Goal: Information Seeking & Learning: Understand process/instructions

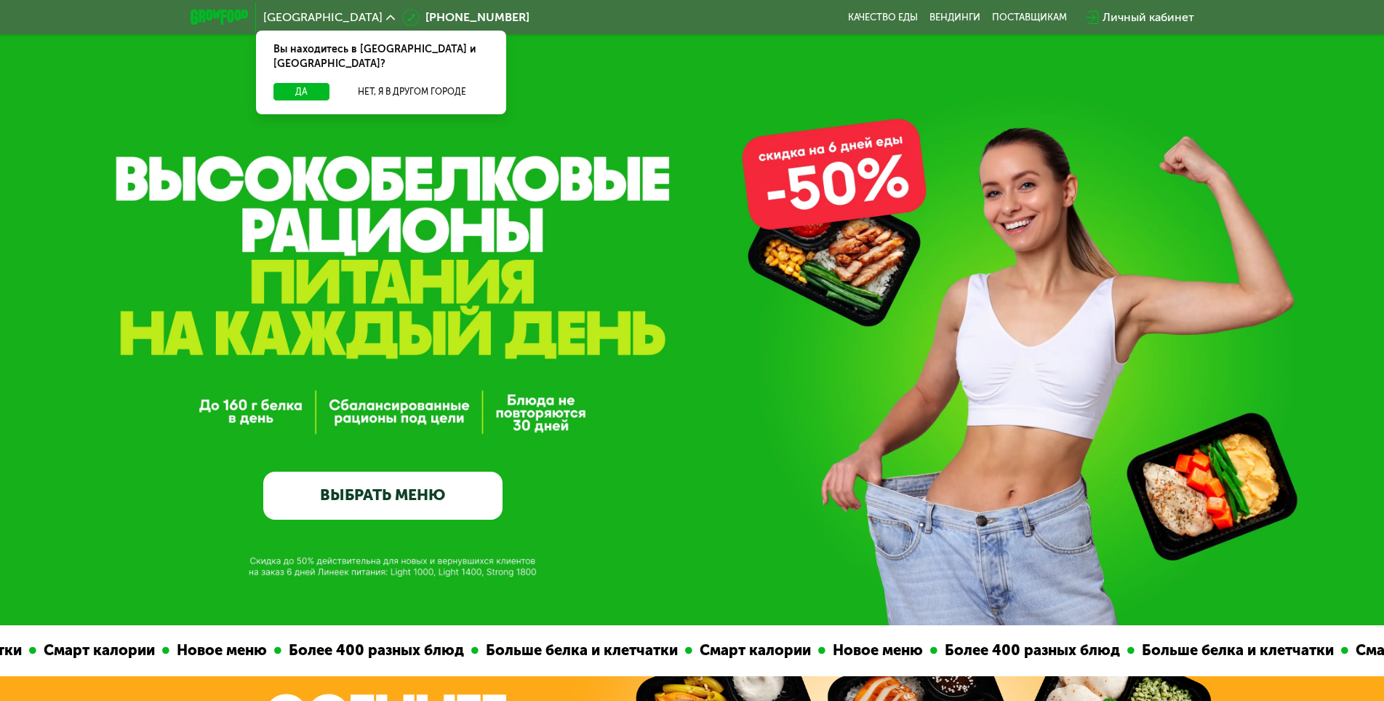
click at [863, 323] on div "GrowFood — доставка правильного питания ВЫБРАТЬ МЕНЮ" at bounding box center [692, 370] width 1384 height 298
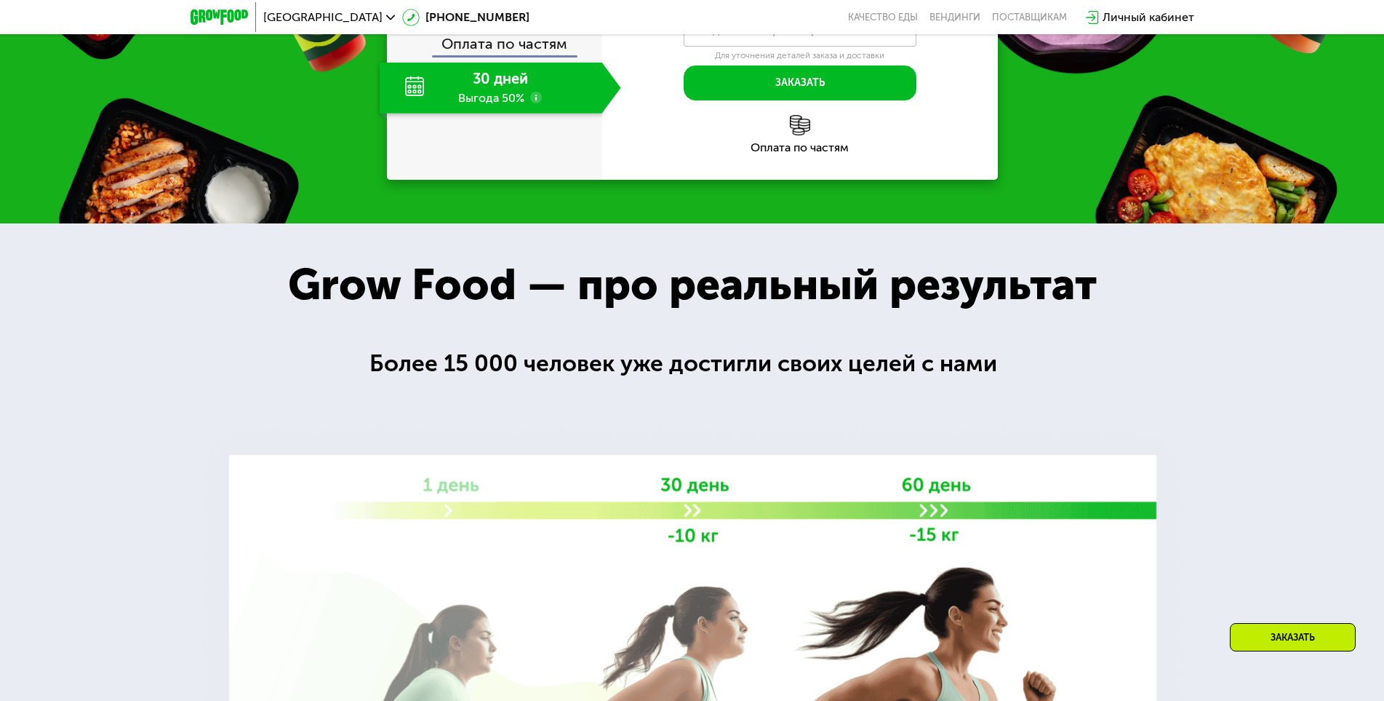
scroll to position [3273, 0]
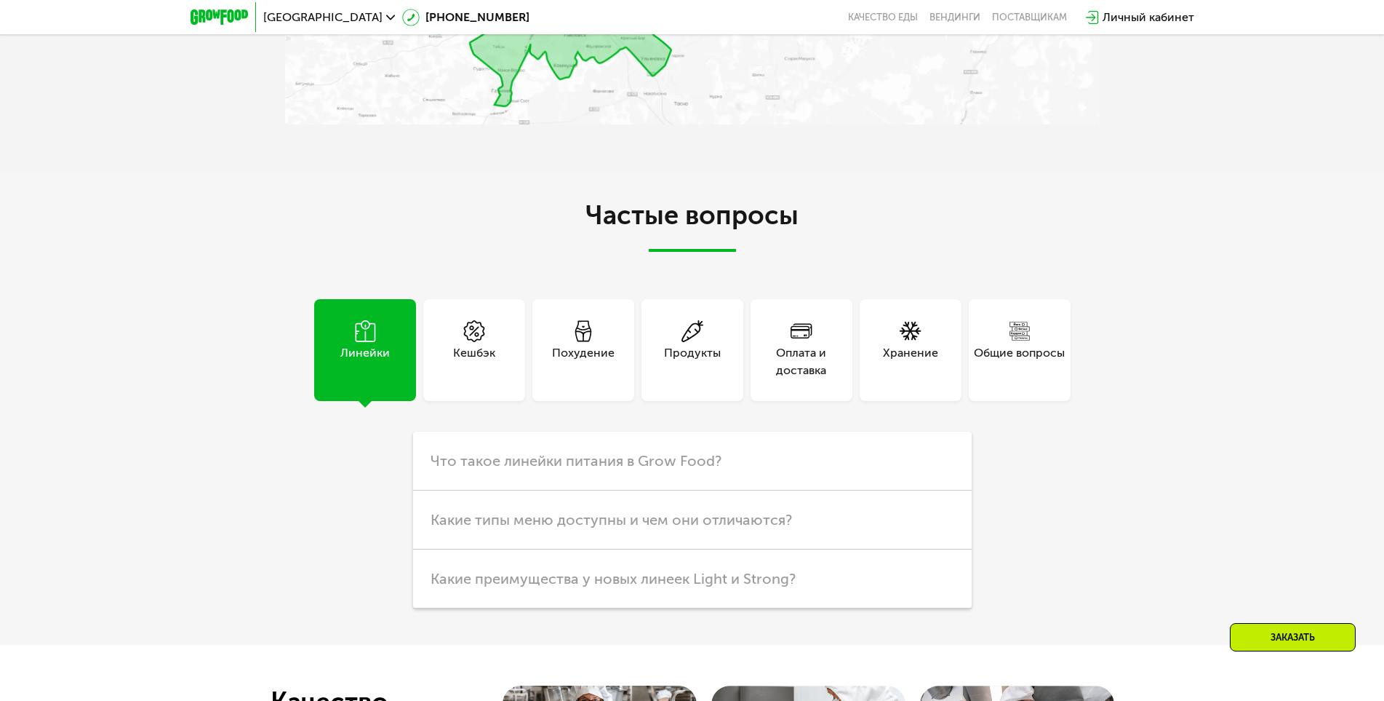
click at [923, 326] on div "Хранение" at bounding box center [911, 350] width 102 height 102
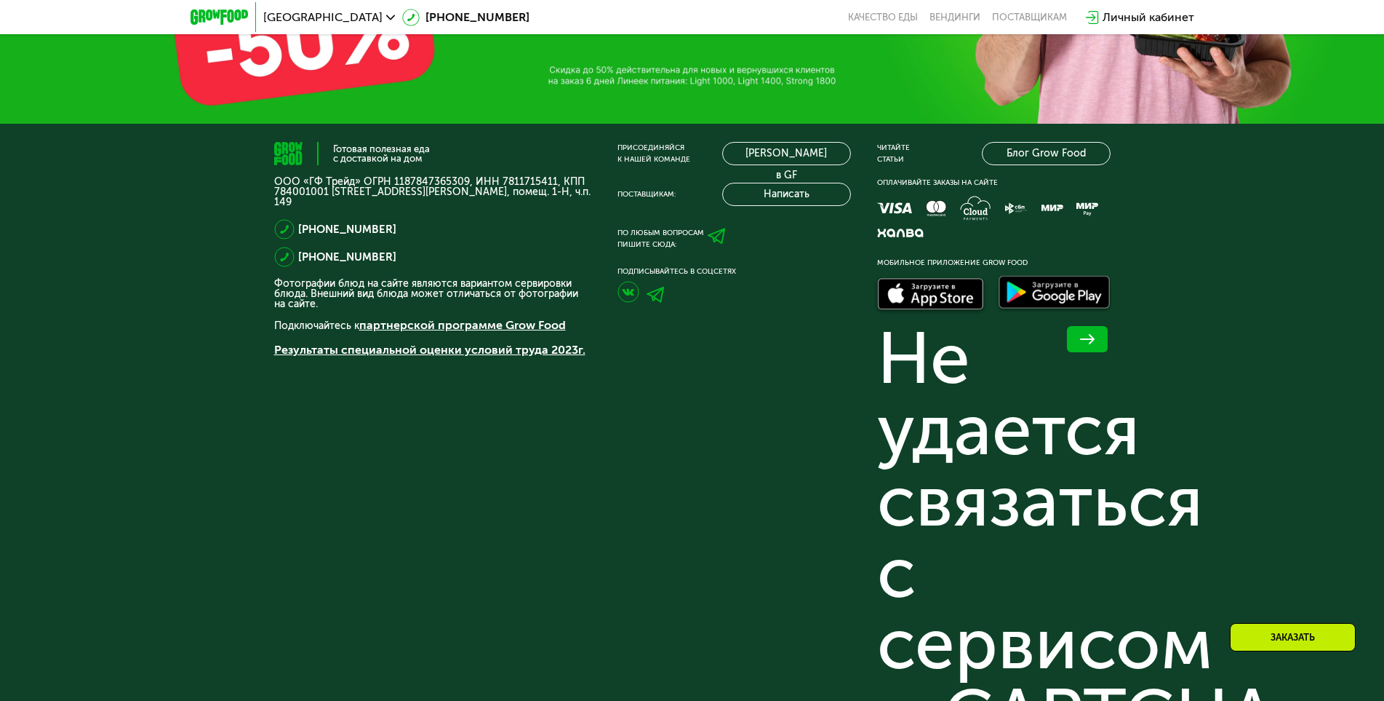
scroll to position [5216, 0]
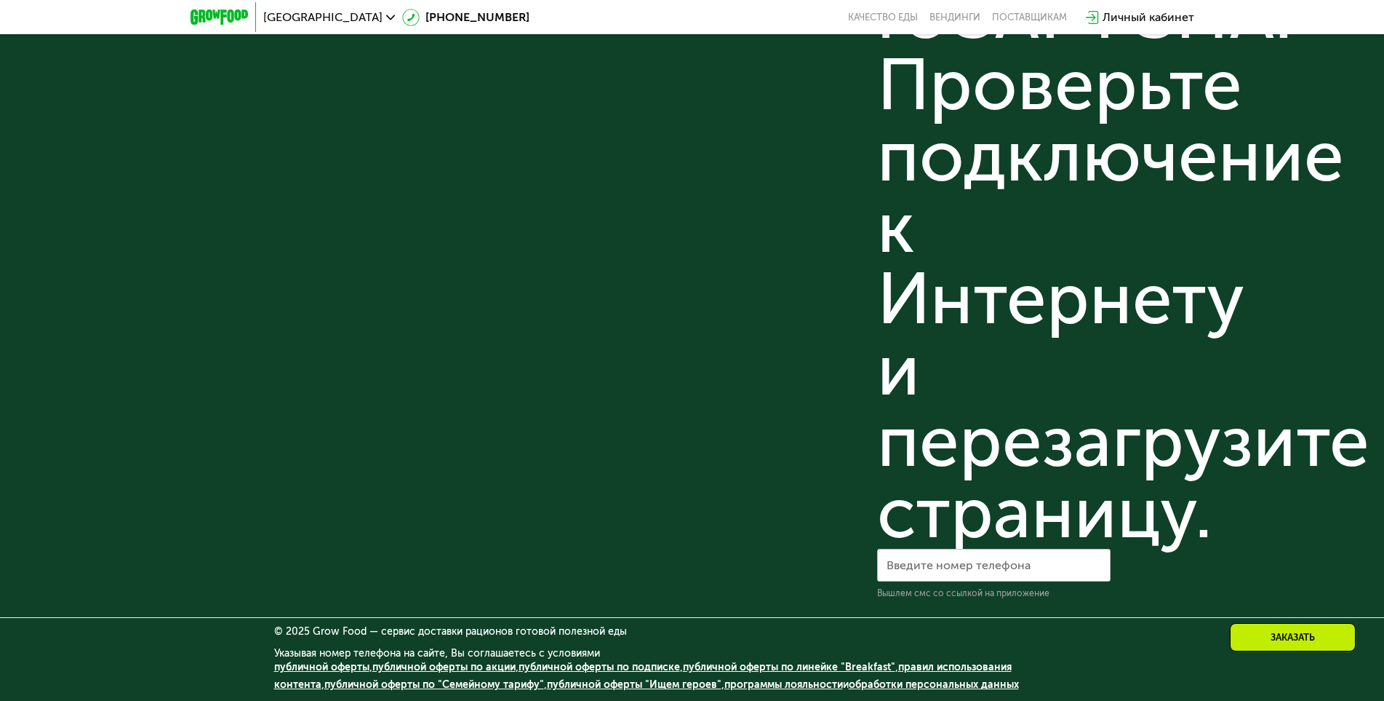
click at [989, 669] on link "правил использования контента" at bounding box center [643, 676] width 738 height 30
click at [577, 420] on div "Готовая полезная еда с доставкой на дом ООО «ГФ Трейд» ОГРН 1187847365309, ИНН …" at bounding box center [432, 20] width 317 height 1159
click at [1111, 471] on div "Не удается связаться с сервисом reCAPTCHA. Проверьте подключение к Интернету и …" at bounding box center [994, 85] width 234 height 927
click at [591, 479] on div "Готовая полезная еда с доставкой на дом ООО «ГФ Трейд» ОГРН 1187847365309, ИНН …" at bounding box center [692, 20] width 837 height 1159
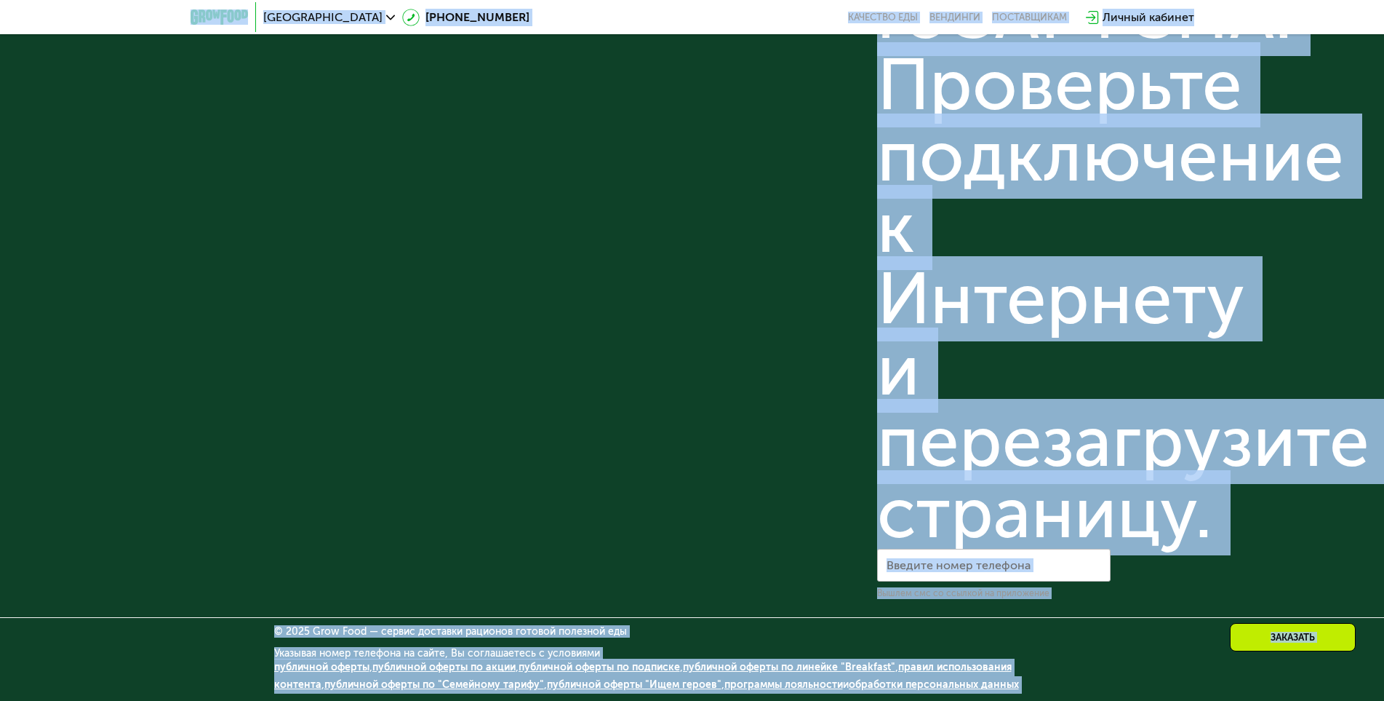
click at [754, 686] on link "программы лояльности" at bounding box center [784, 684] width 119 height 12
click at [919, 155] on div "Не удается связаться с сервисом reCAPTCHA. Проверьте подключение к Интернету и …" at bounding box center [994, 85] width 234 height 927
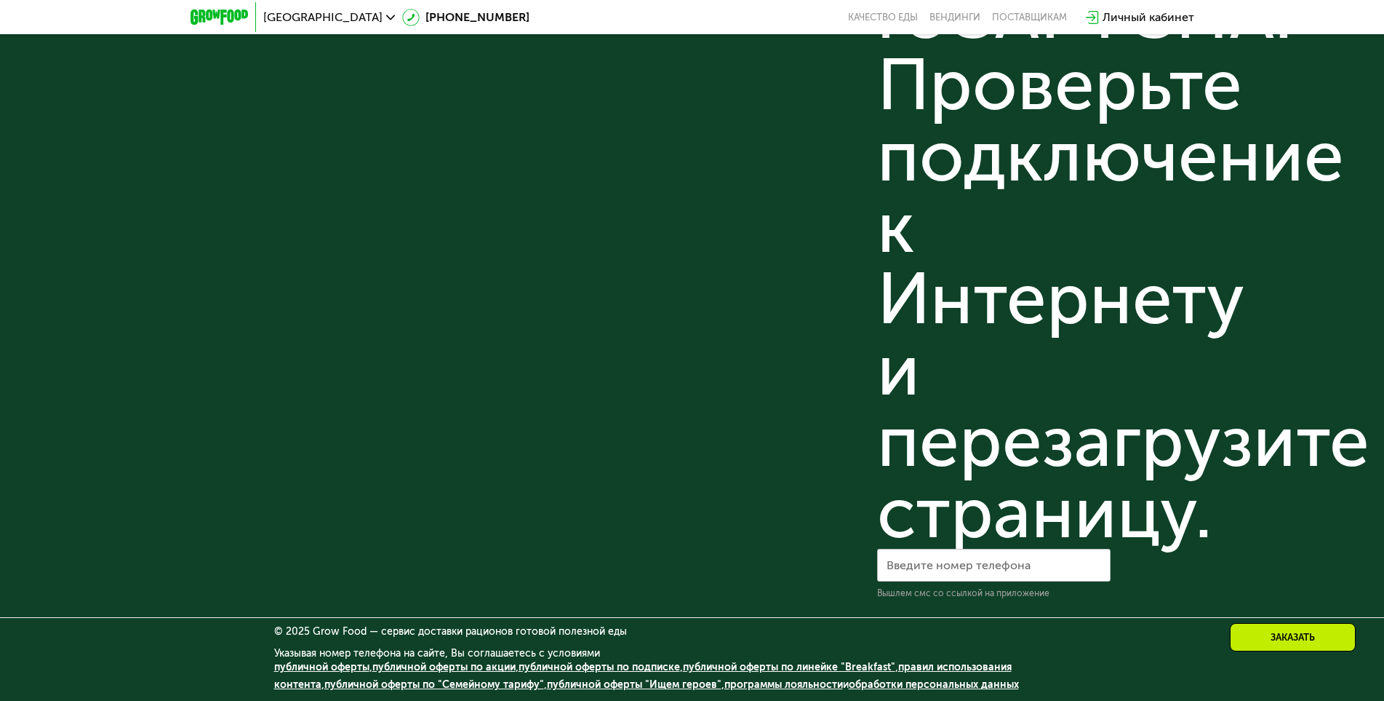
click at [821, 671] on link "публичной оферты по линейке "Breakfast"" at bounding box center [789, 667] width 212 height 12
click at [515, 357] on div "Готовая полезная еда с доставкой на дом ООО «ГФ Трейд» ОГРН 1187847365309, ИНН …" at bounding box center [432, 20] width 317 height 1159
